Goal: Task Accomplishment & Management: Manage account settings

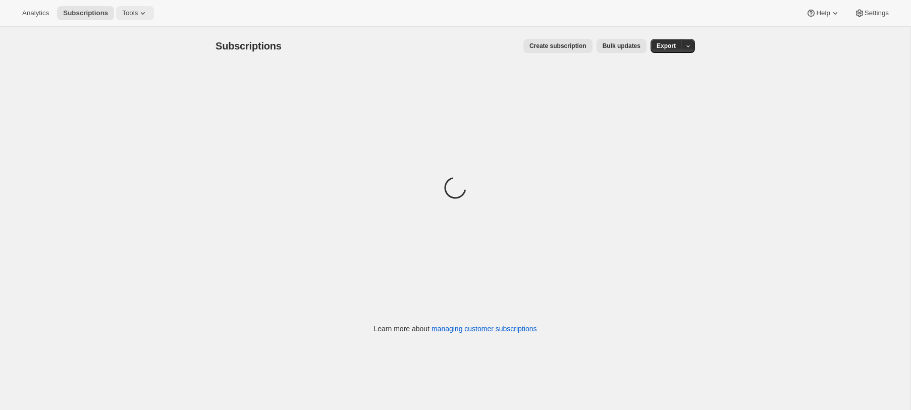
click at [144, 19] on button "Tools" at bounding box center [135, 13] width 38 height 14
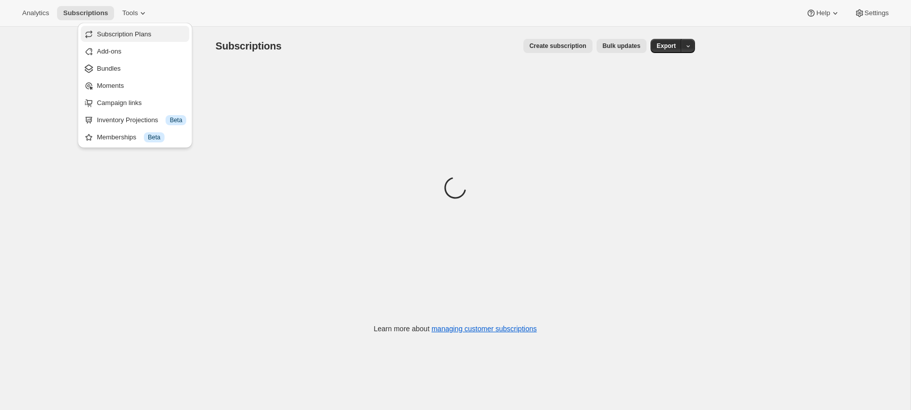
click at [135, 36] on span "Subscription Plans" at bounding box center [124, 34] width 55 height 8
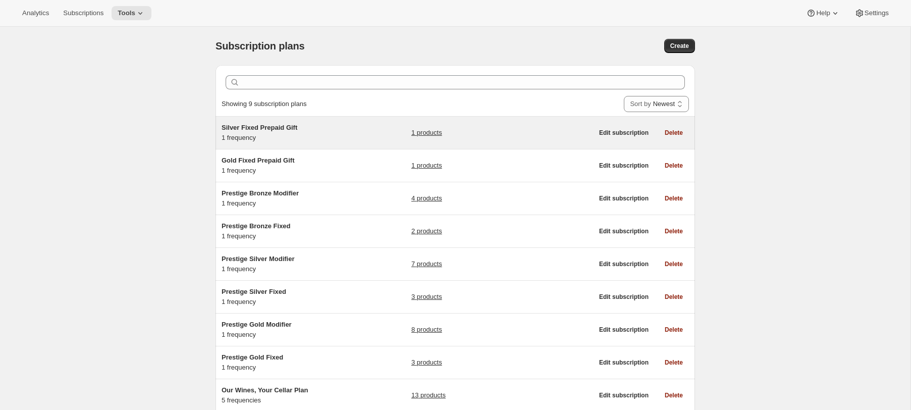
click at [330, 127] on h5 "Silver Fixed Prepaid Gift" at bounding box center [285, 128] width 126 height 10
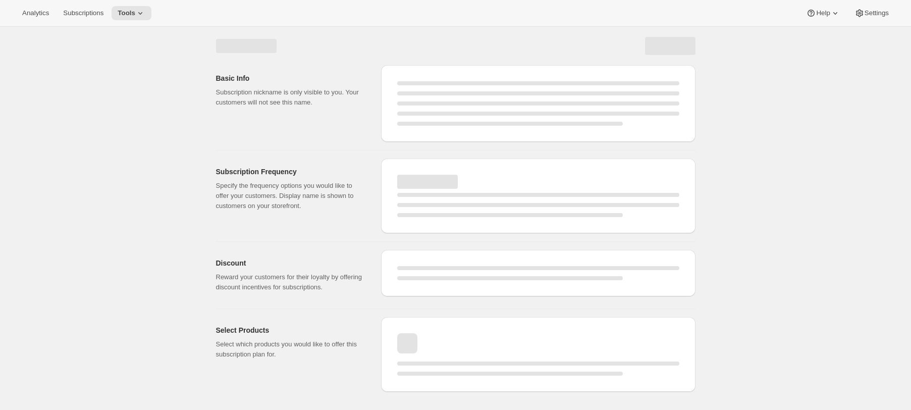
select select "WEEK"
select select "MONTH"
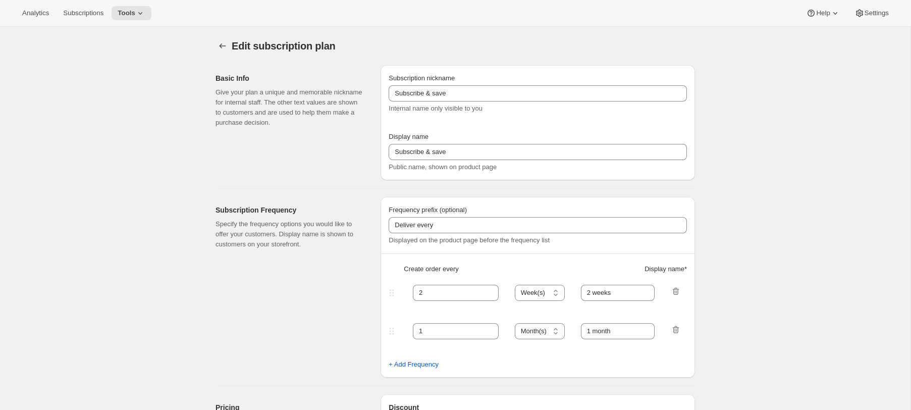
type input "Silver Fixed Prepaid Gift"
type input "Gift the club"
type input "Give the gift that they will truly love. A Craggy Range Wine Club subscription …"
checkbox input "true"
select select "MONTH"
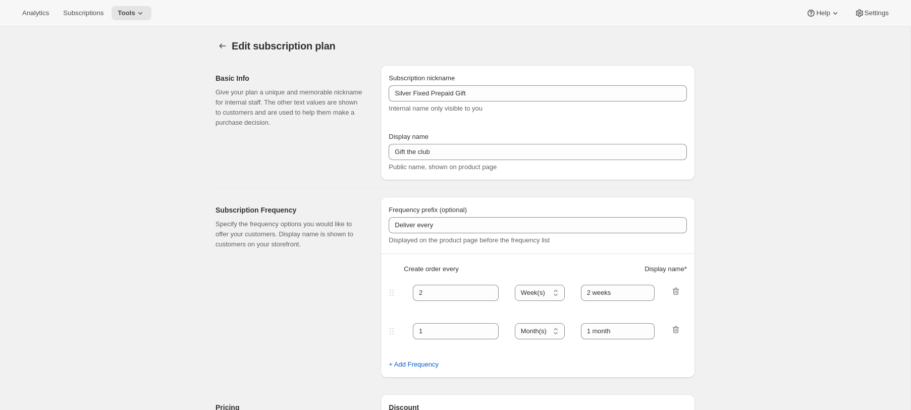
select select "YEARDAY"
select select "2"
select select "8"
select select "6"
select select "8"
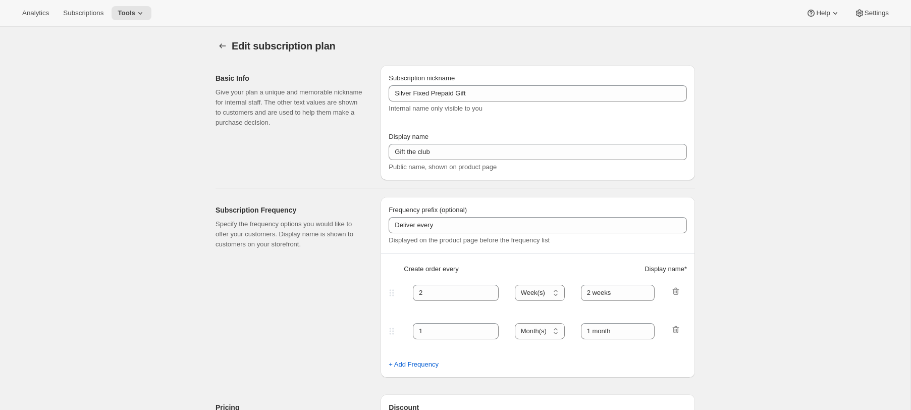
select select "10"
select select "8"
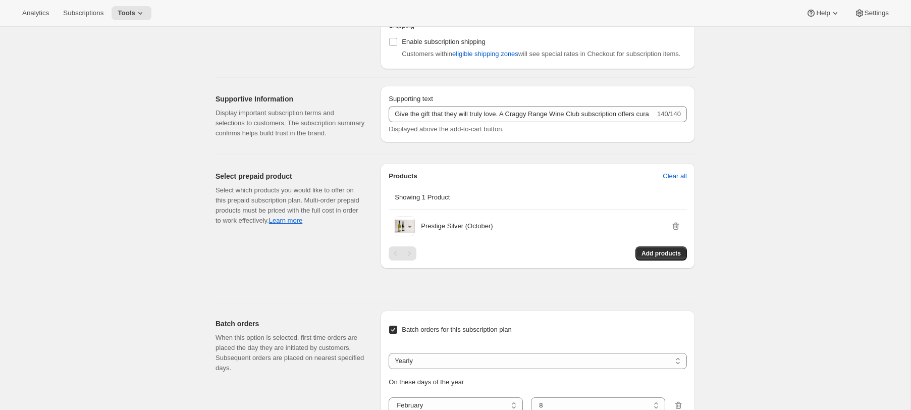
scroll to position [855, 0]
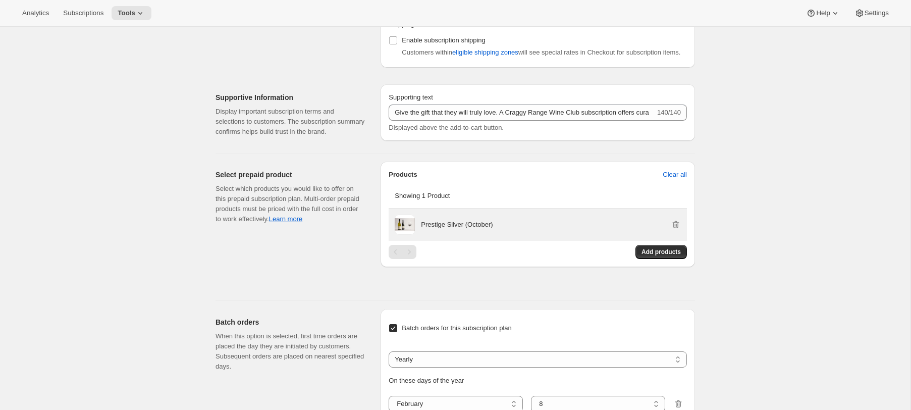
click at [497, 235] on div "Prestige Silver (October)" at bounding box center [551, 224] width 260 height 20
click at [476, 230] on p "Prestige Silver (October)" at bounding box center [457, 225] width 72 height 10
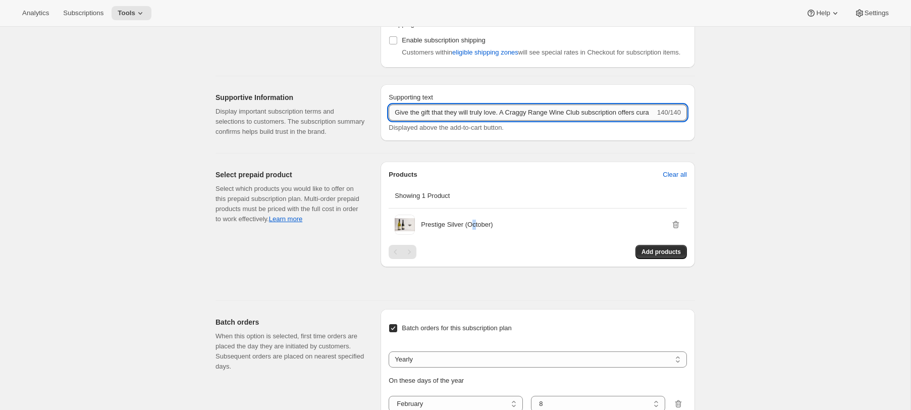
click at [446, 121] on input "Give the gift that they will truly love. A Craggy Range Wine Club subscription …" at bounding box center [522, 112] width 266 height 16
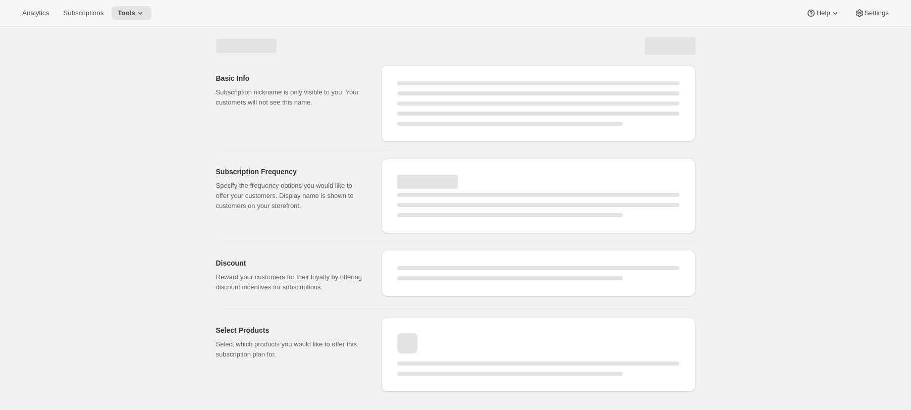
select select "WEEK"
select select "MONTH"
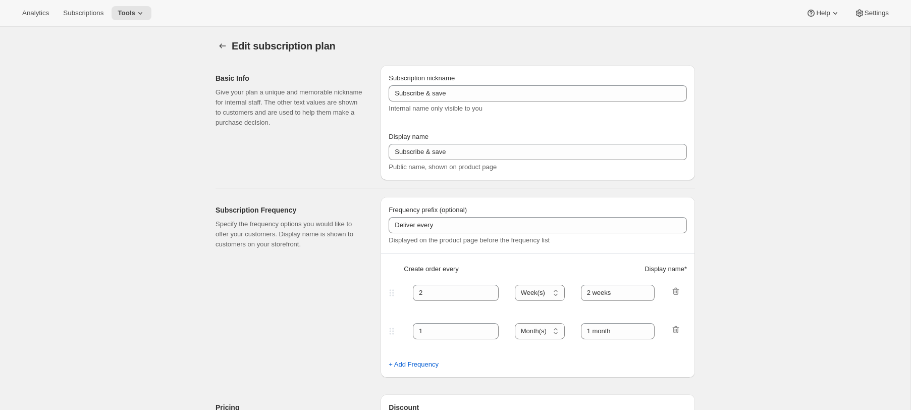
type input "Silver Fixed Prepaid Gift"
type input "Gift the club"
type input "Give the gift that they will truly love. A Craggy Range Wine Club subscription …"
checkbox input "true"
select select "MONTH"
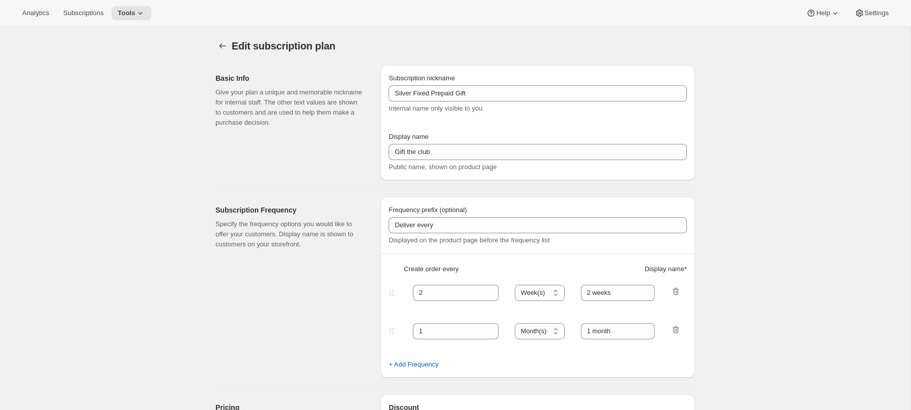
select select "YEARDAY"
select select "2"
select select "8"
select select "6"
select select "8"
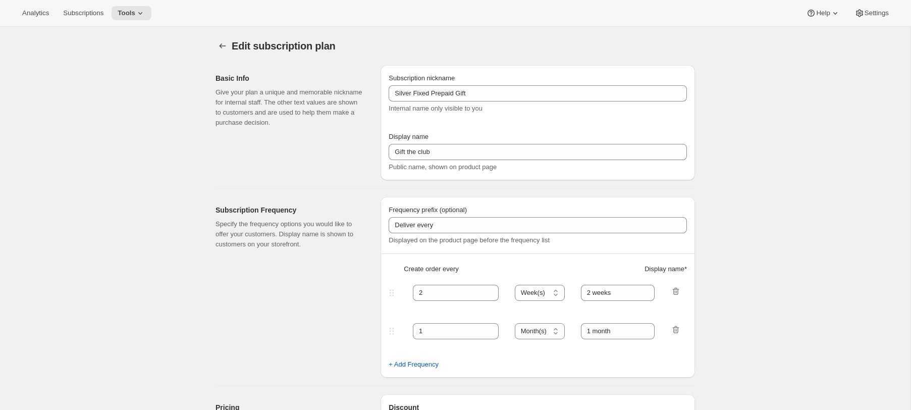
select select "10"
select select "8"
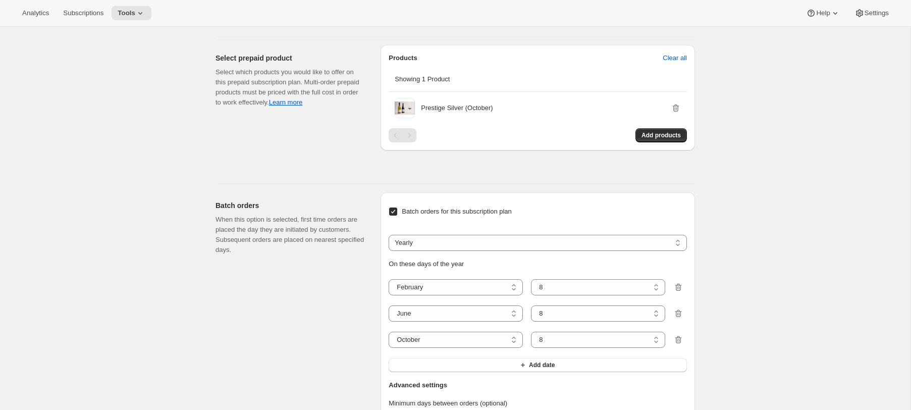
scroll to position [977, 0]
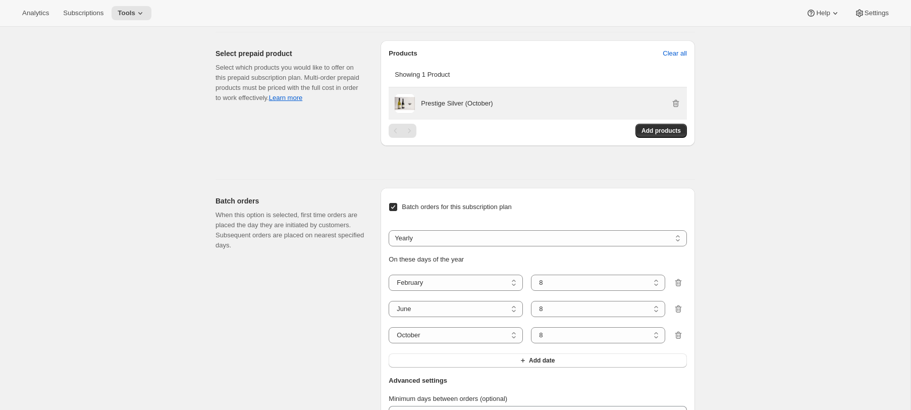
click at [451, 109] on p "Prestige Silver (October)" at bounding box center [457, 103] width 72 height 10
click at [531, 114] on div "Prestige Silver (October)" at bounding box center [551, 103] width 260 height 20
